Goal: Share content: Distribute website content to other platforms or users

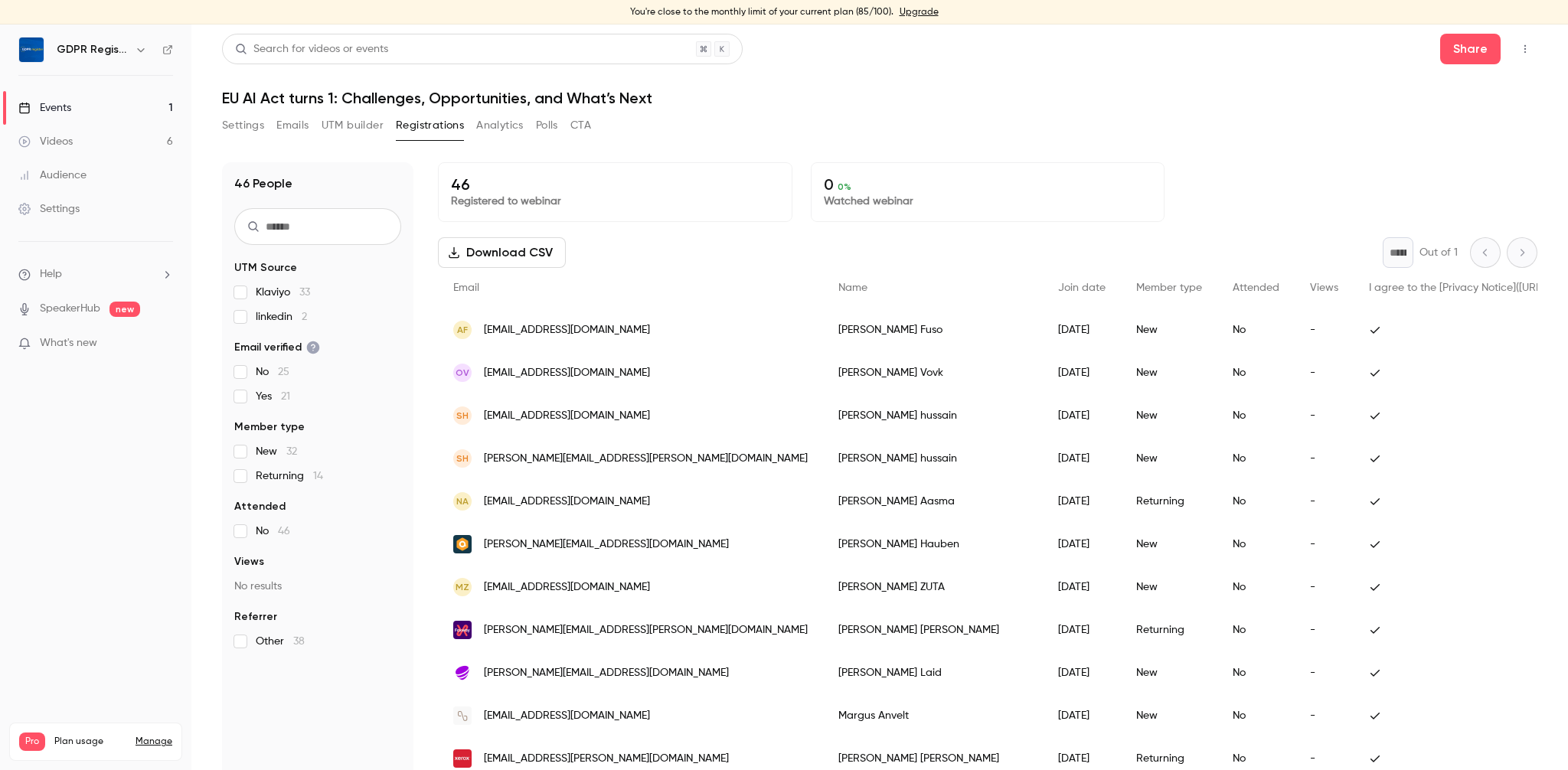
scroll to position [658, 0]
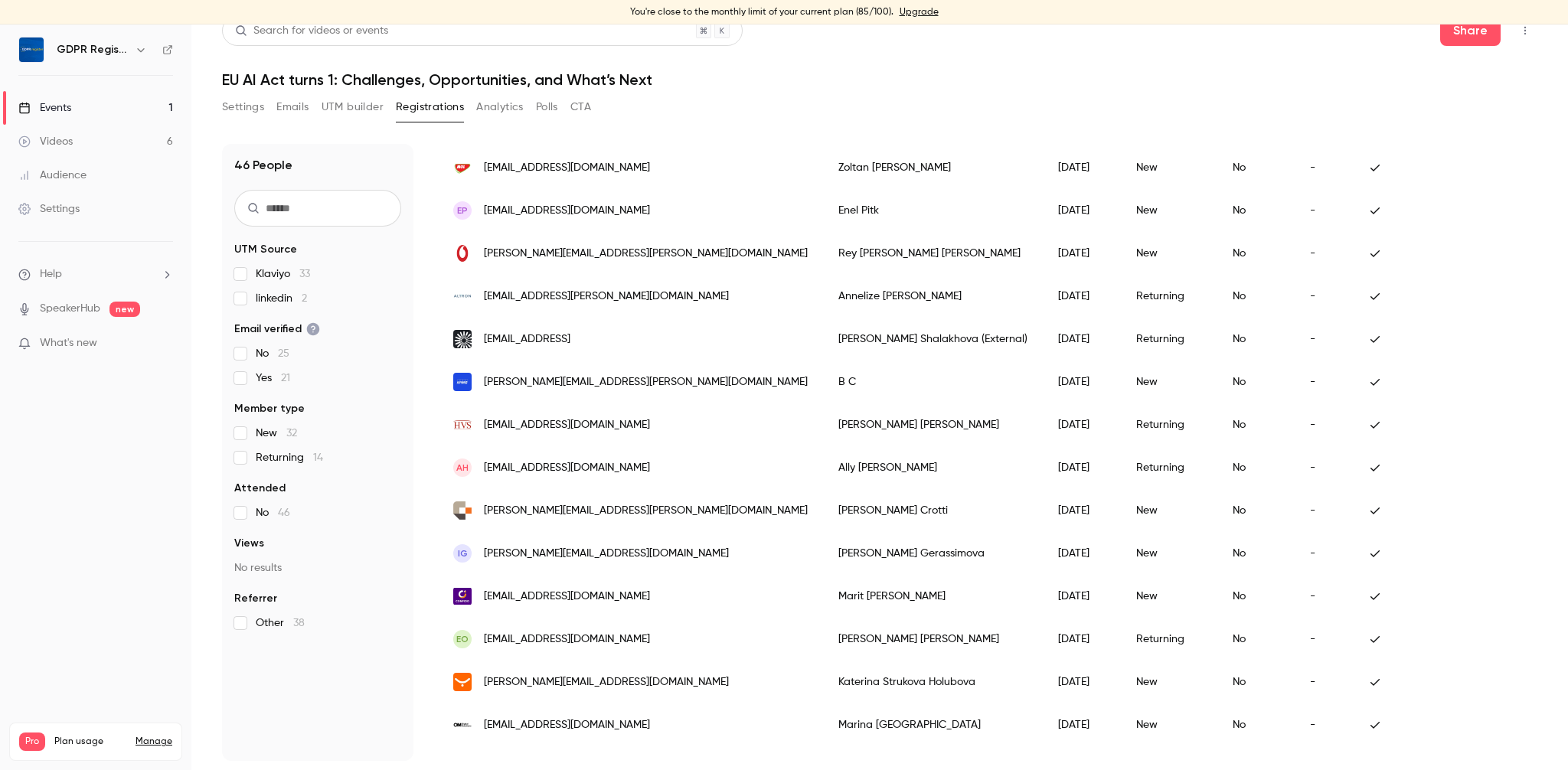
click at [710, 112] on div "Settings Emails UTM builder Registrations Analytics Polls CTA" at bounding box center [879, 110] width 1316 height 30
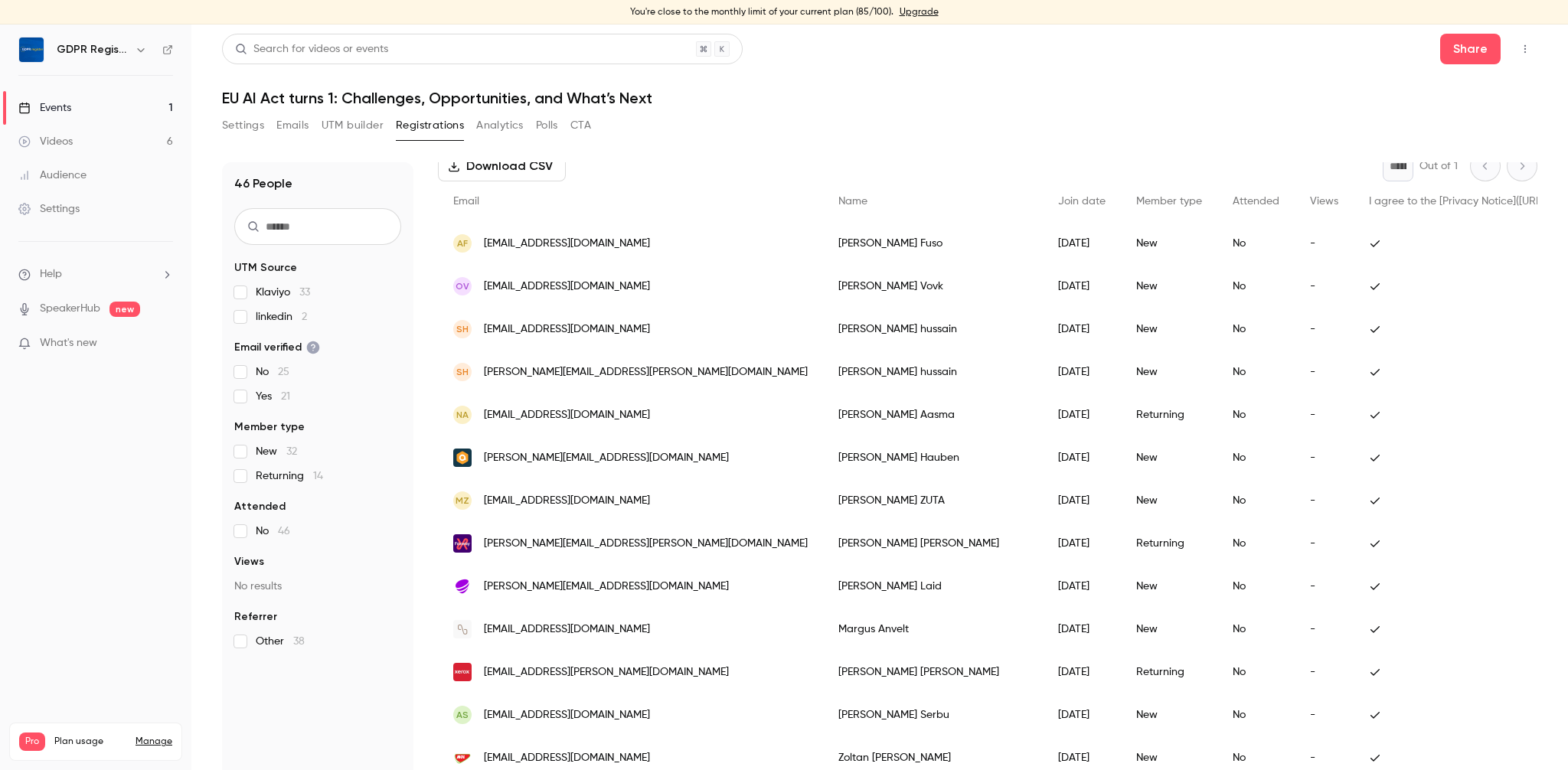
scroll to position [88, 0]
click at [1460, 54] on button "Share" at bounding box center [1471, 48] width 61 height 30
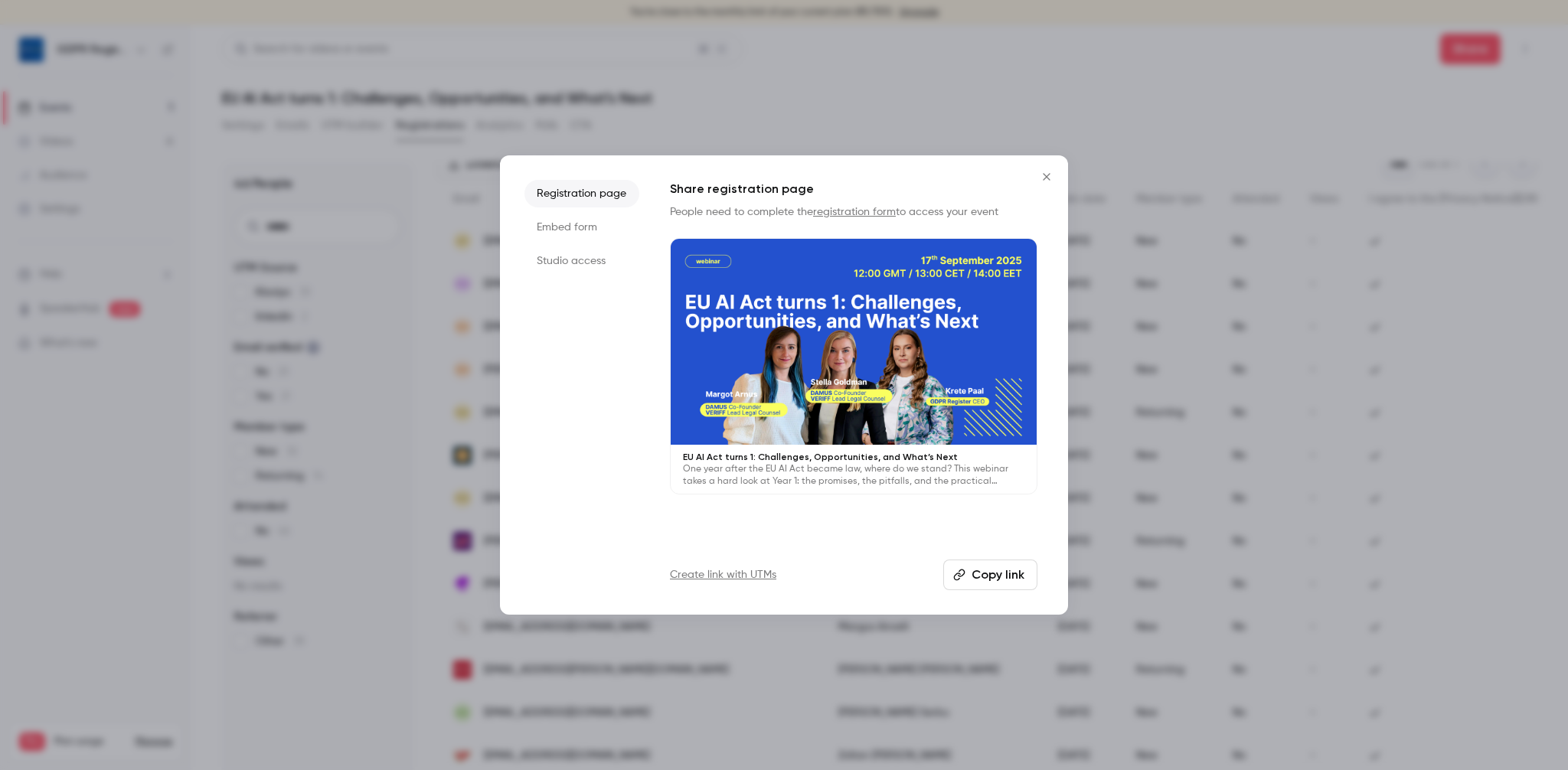
click at [1004, 572] on button "Copy link" at bounding box center [990, 575] width 94 height 30
